Goal: Obtain resource: Download file/media

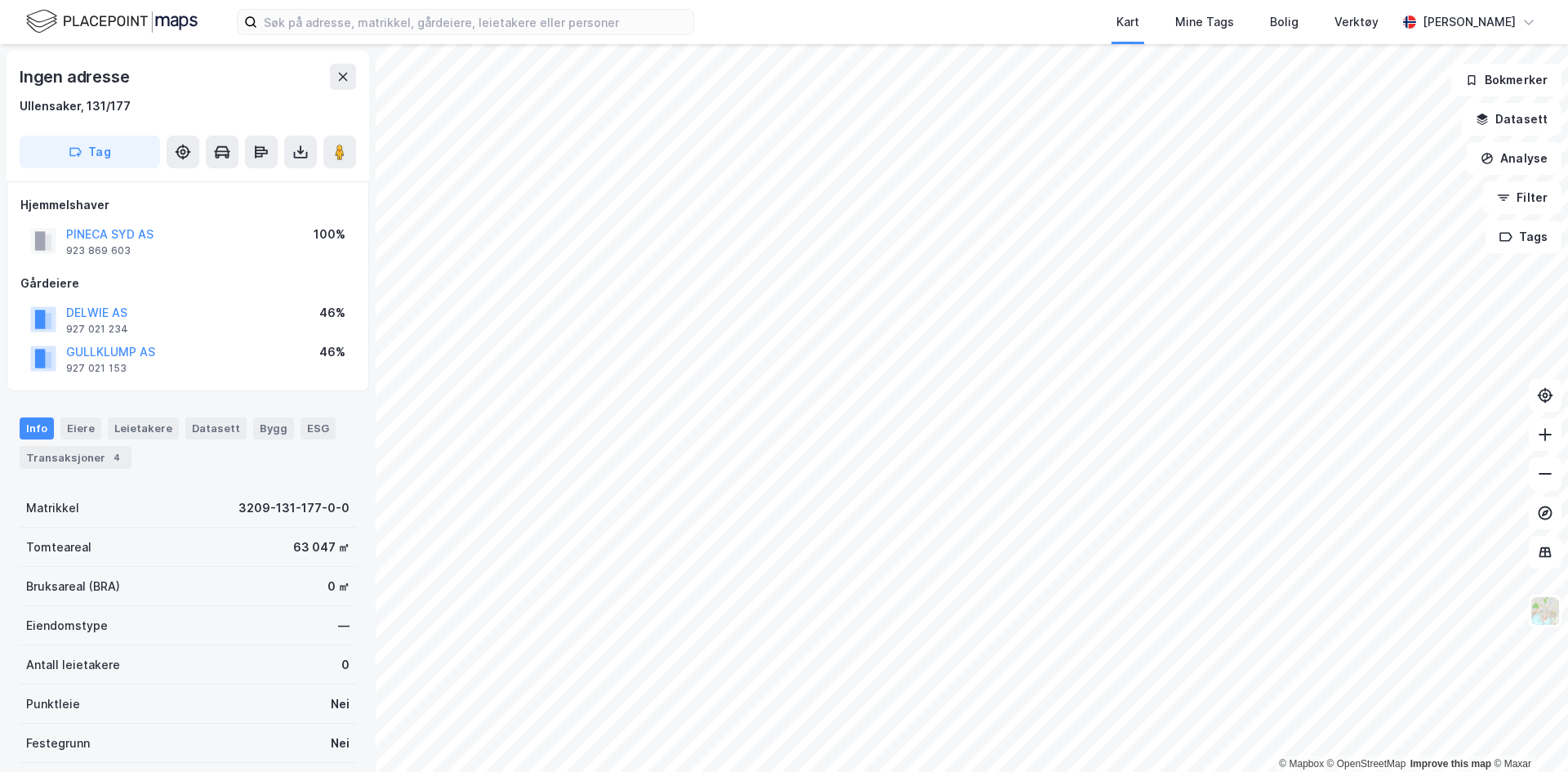
click at [158, 15] on img at bounding box center [112, 21] width 172 height 29
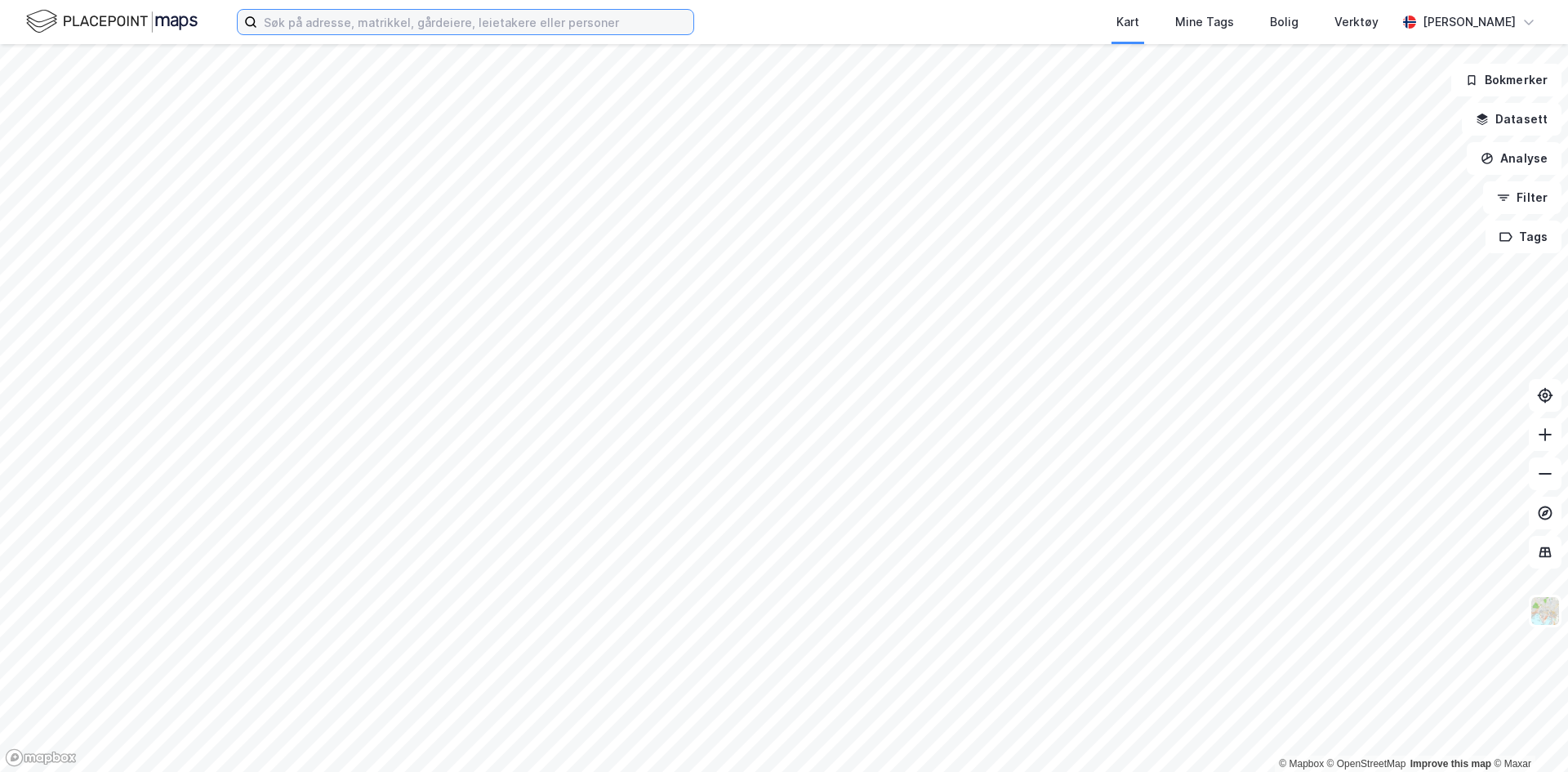
click at [375, 20] on input at bounding box center [476, 22] width 437 height 25
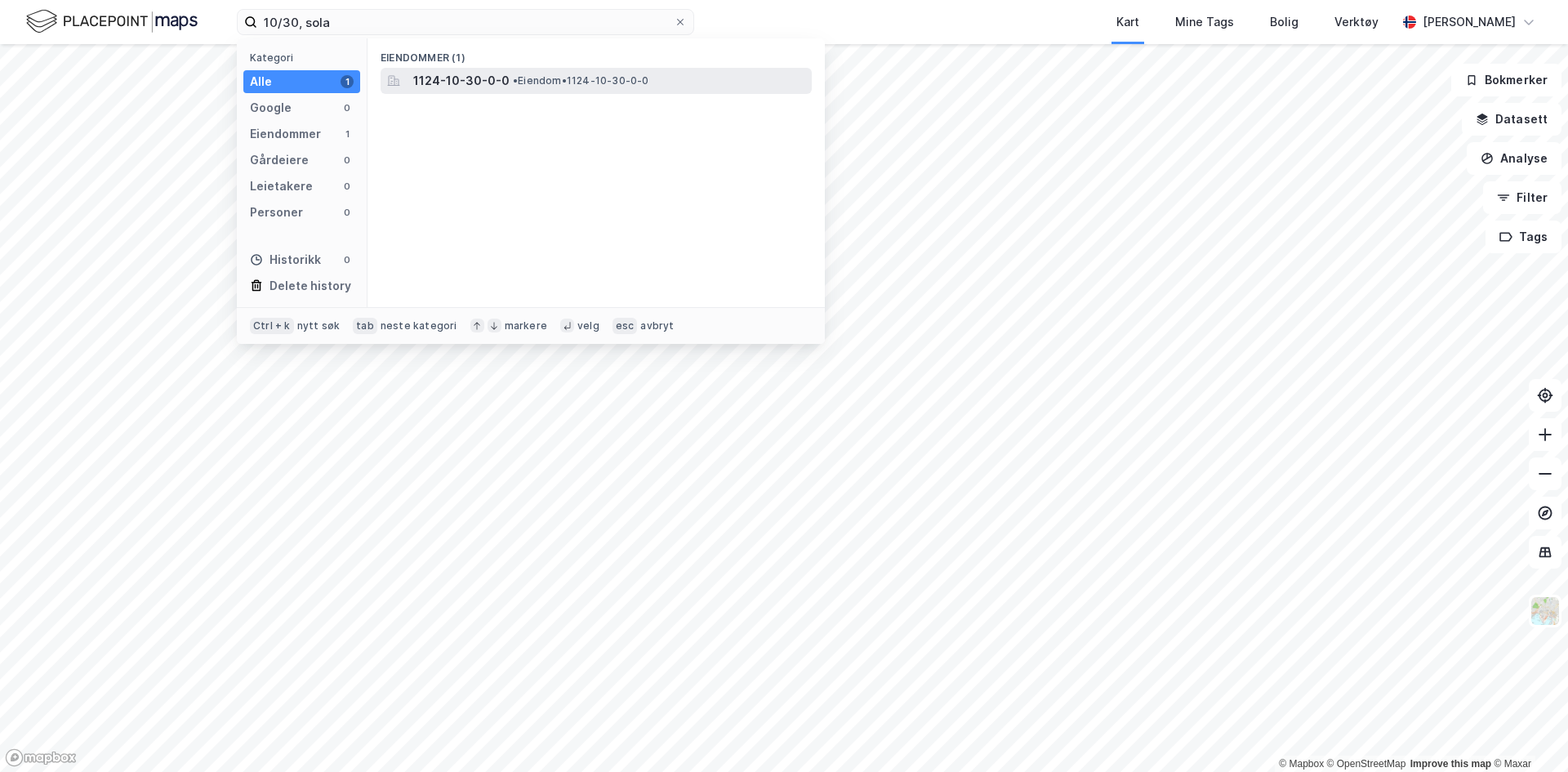
click at [488, 79] on span "1124-10-30-0-0" at bounding box center [462, 81] width 96 height 20
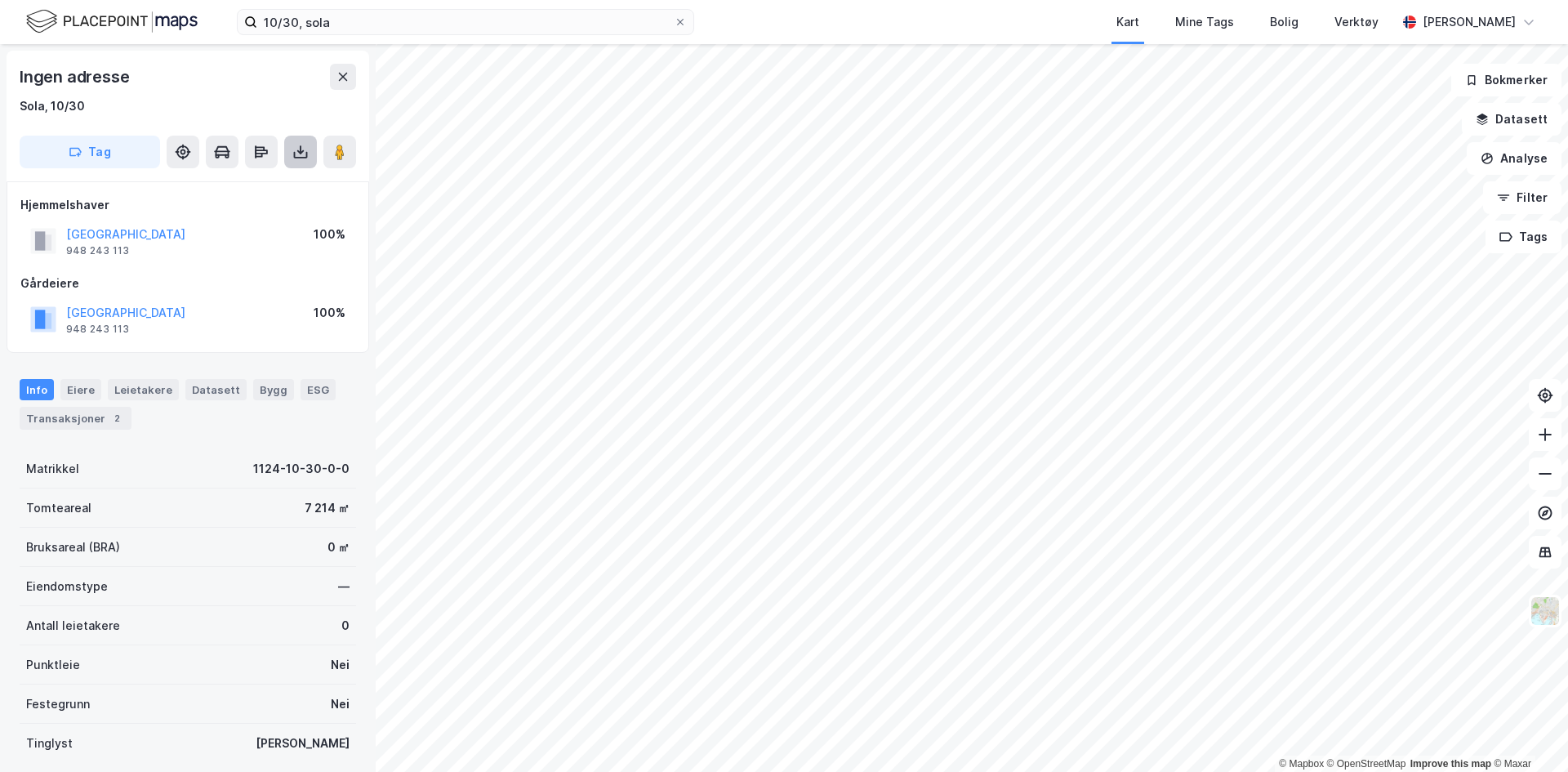
click at [299, 154] on icon at bounding box center [301, 152] width 16 height 16
click at [250, 183] on div "Last ned grunnbok" at bounding box center [220, 185] width 95 height 13
click at [284, 21] on input "10/30, sola" at bounding box center [466, 22] width 417 height 25
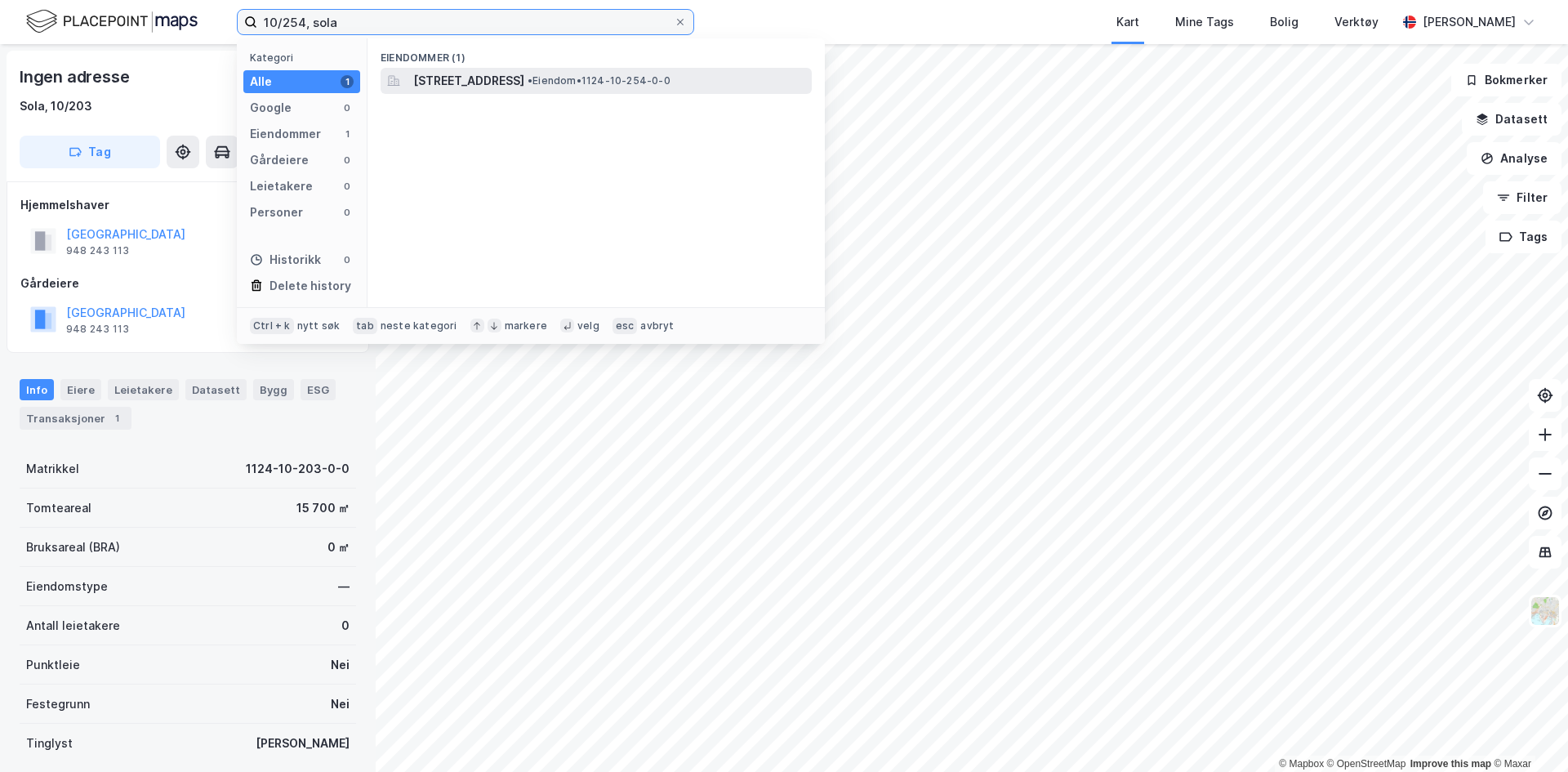
type input "10/254, sola"
click at [494, 73] on span "[STREET_ADDRESS]" at bounding box center [469, 81] width 111 height 20
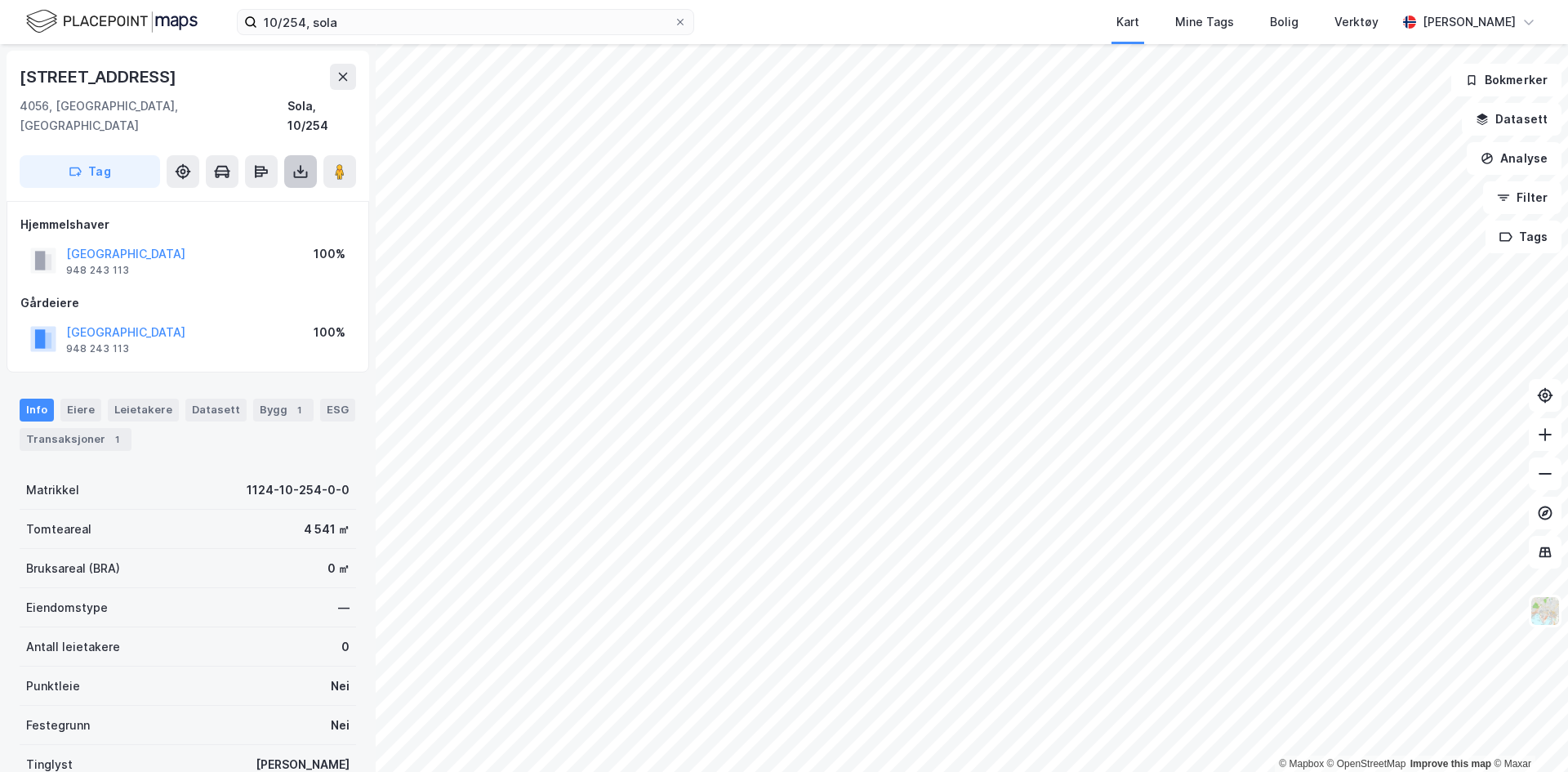
click at [302, 164] on icon at bounding box center [301, 172] width 16 height 16
click at [261, 198] on div "Last ned grunnbok" at bounding box center [220, 204] width 95 height 13
click at [270, 224] on div "Last ned matrikkelrapport" at bounding box center [240, 231] width 135 height 13
